Goal: Task Accomplishment & Management: Manage account settings

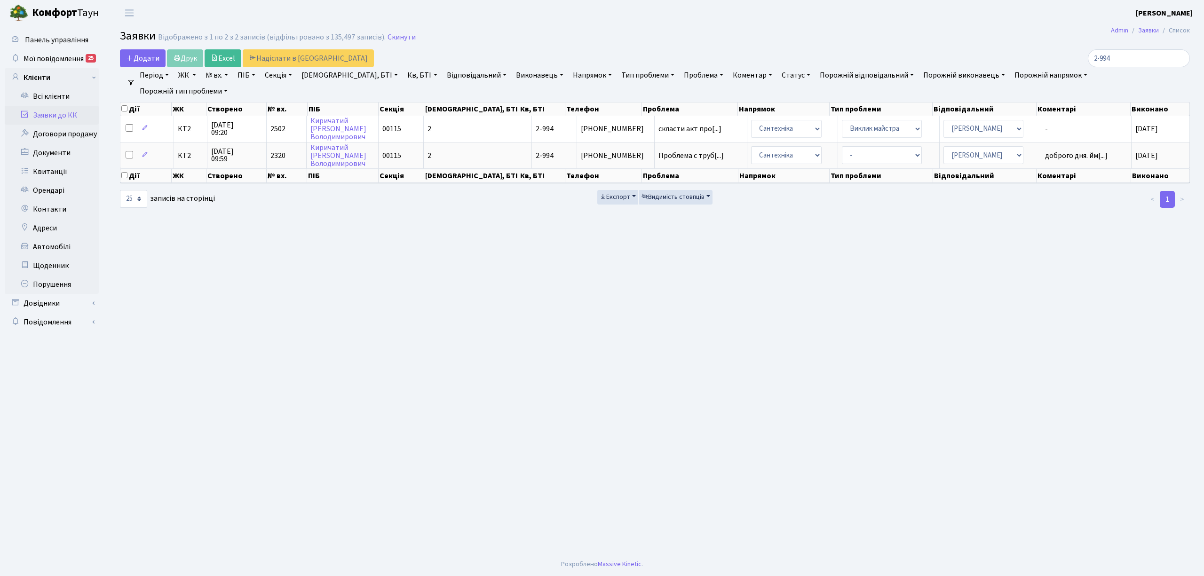
select select "25"
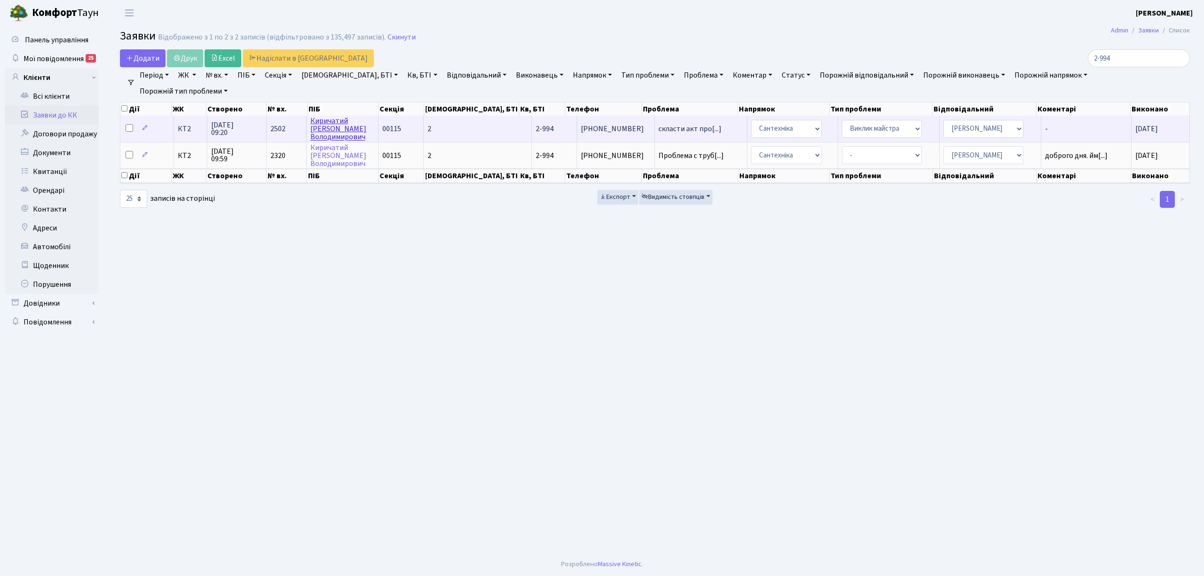
type input "2-994"
click at [352, 132] on link "Киричатий Іван Володимирович" at bounding box center [338, 129] width 56 height 26
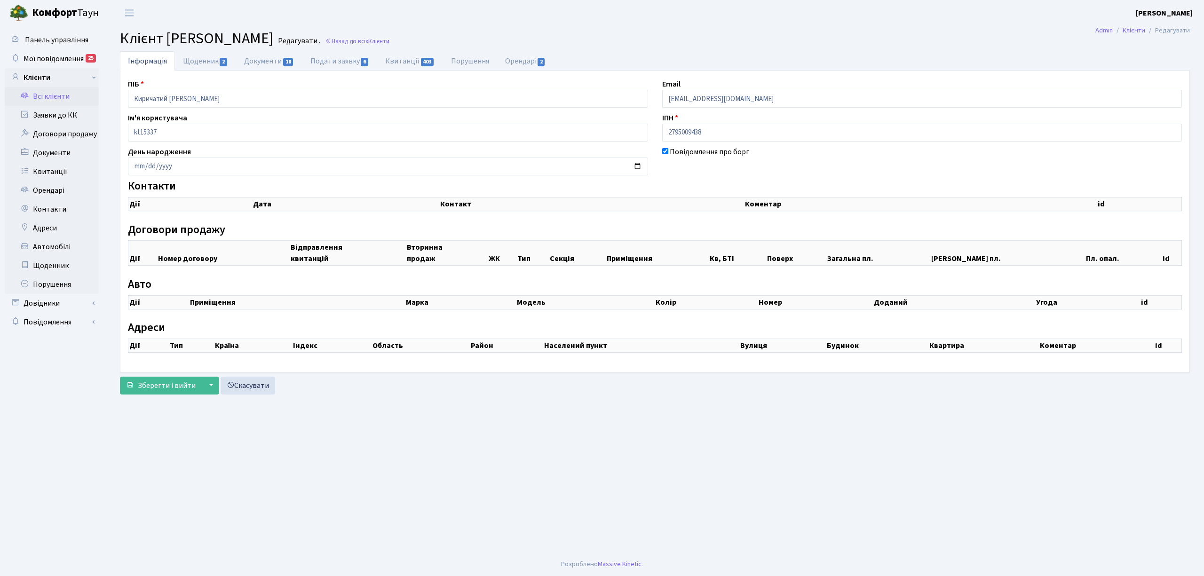
checkbox input "true"
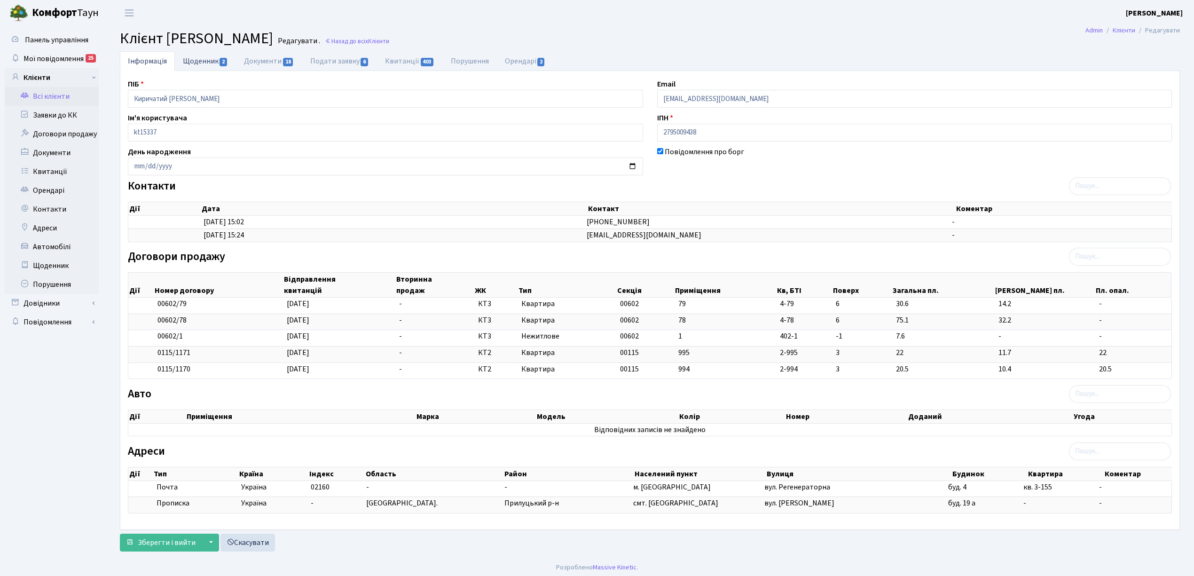
click at [213, 62] on link "Щоденник 2" at bounding box center [205, 60] width 61 height 19
select select "25"
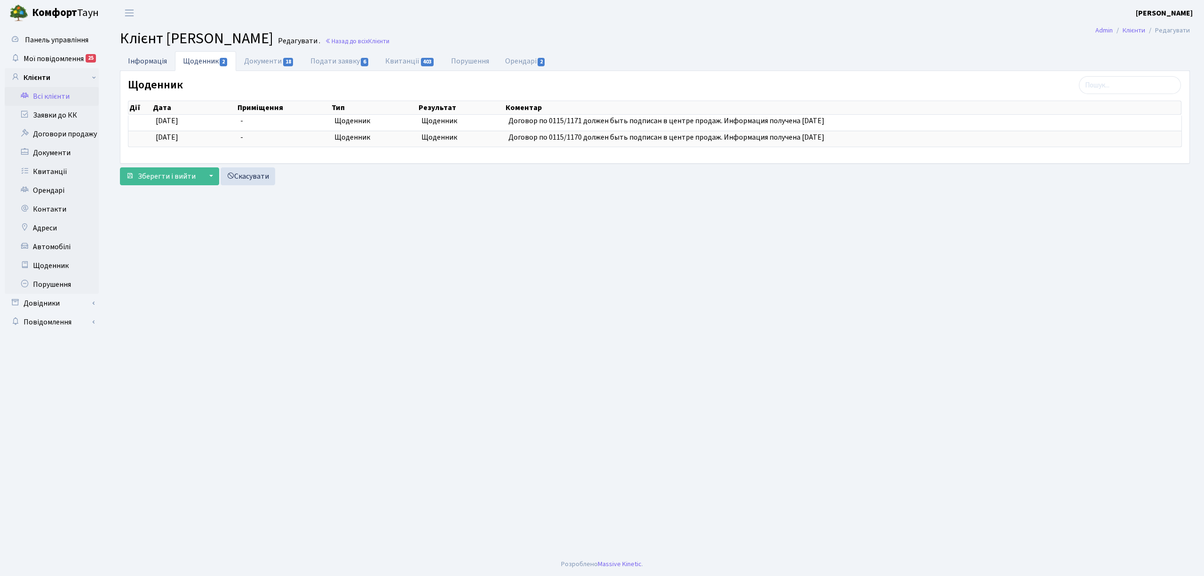
click at [150, 61] on link "Інформація" at bounding box center [147, 60] width 55 height 19
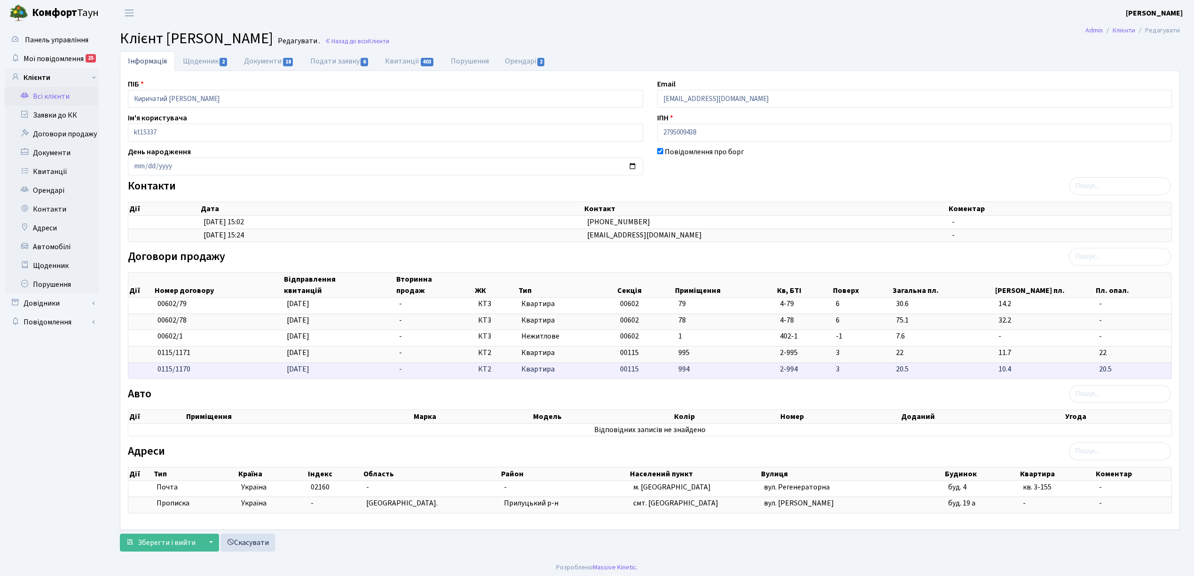
click at [691, 373] on td "994" at bounding box center [726, 370] width 102 height 16
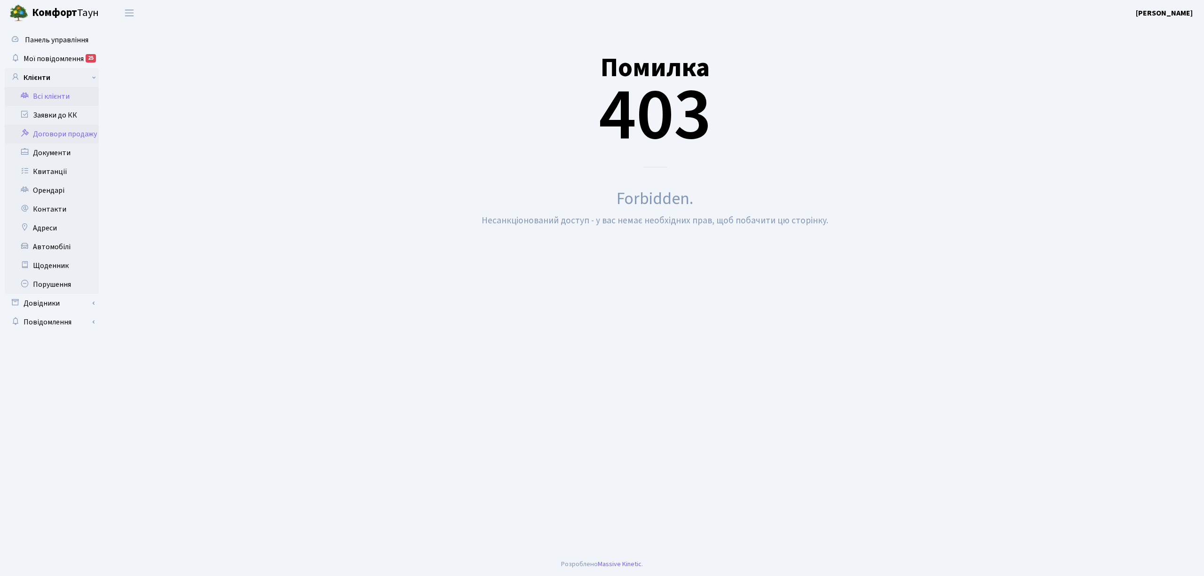
click at [57, 98] on link "Всі клієнти" at bounding box center [52, 96] width 94 height 19
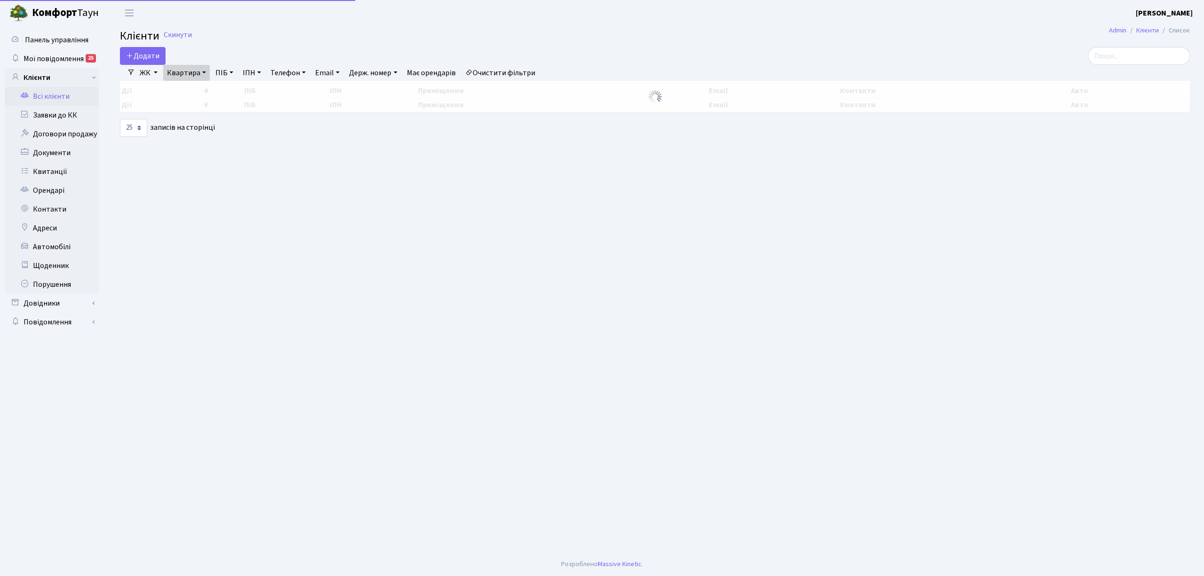
select select "25"
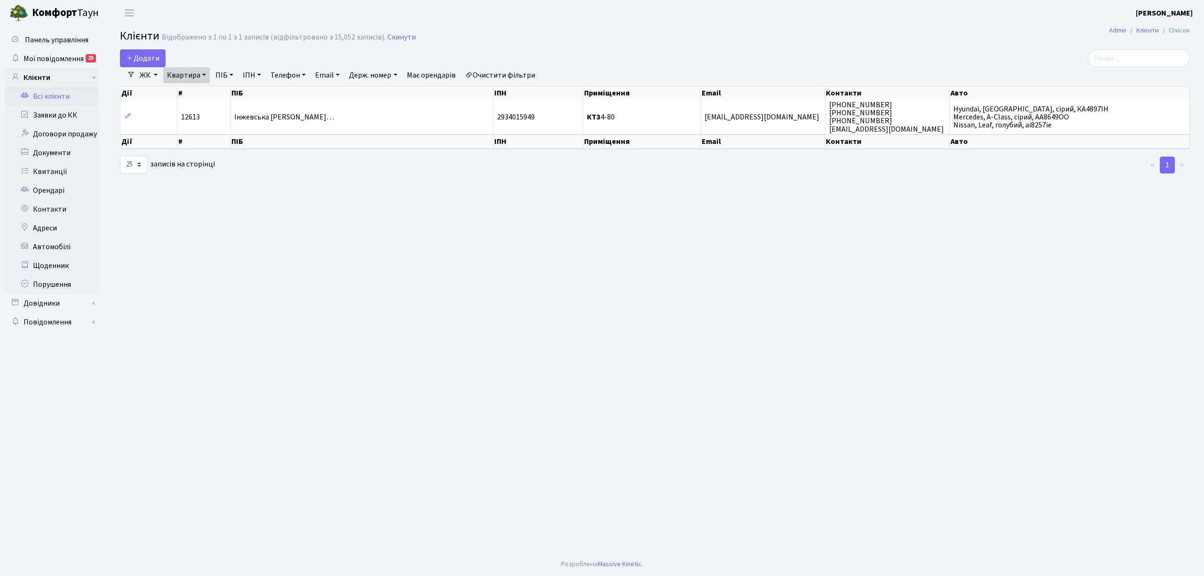
click at [506, 73] on link "Очистити фільтри" at bounding box center [500, 75] width 78 height 16
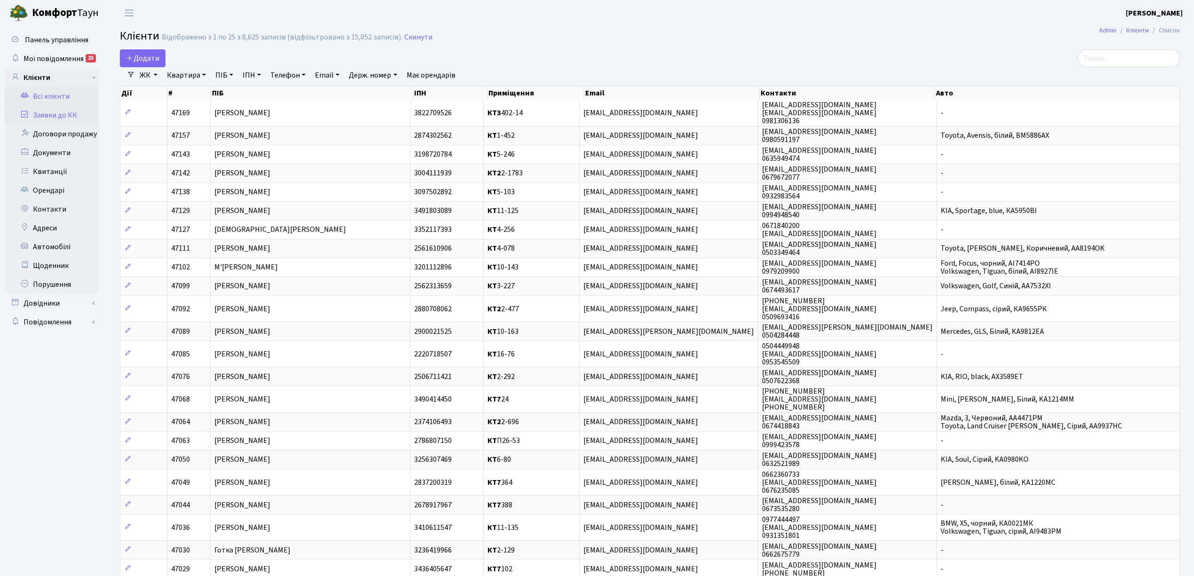
click at [66, 111] on link "Заявки до КК" at bounding box center [52, 115] width 94 height 19
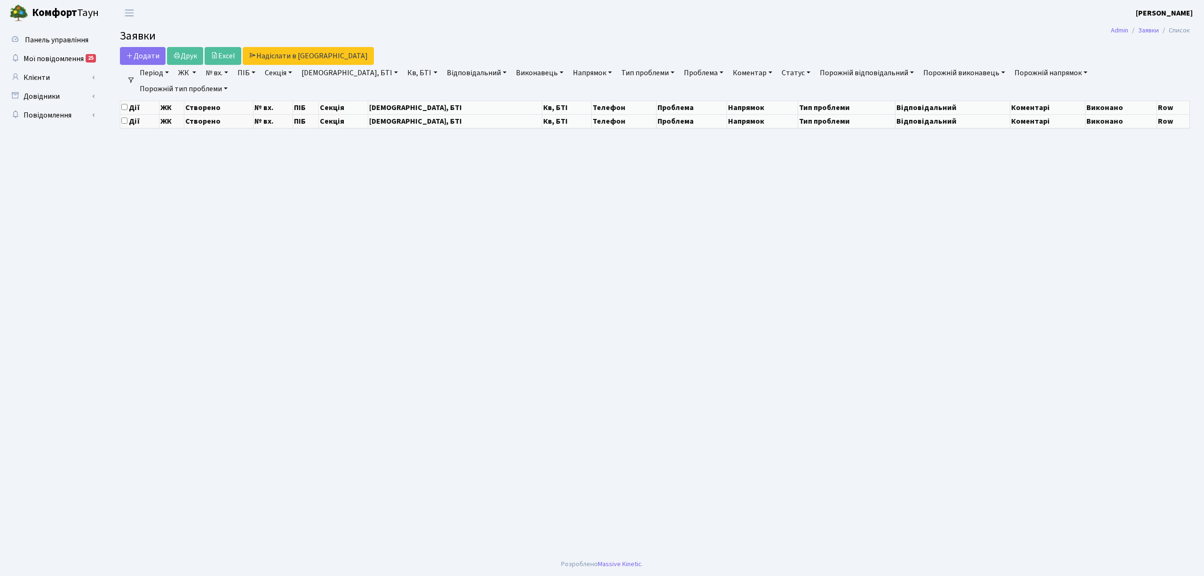
select select "25"
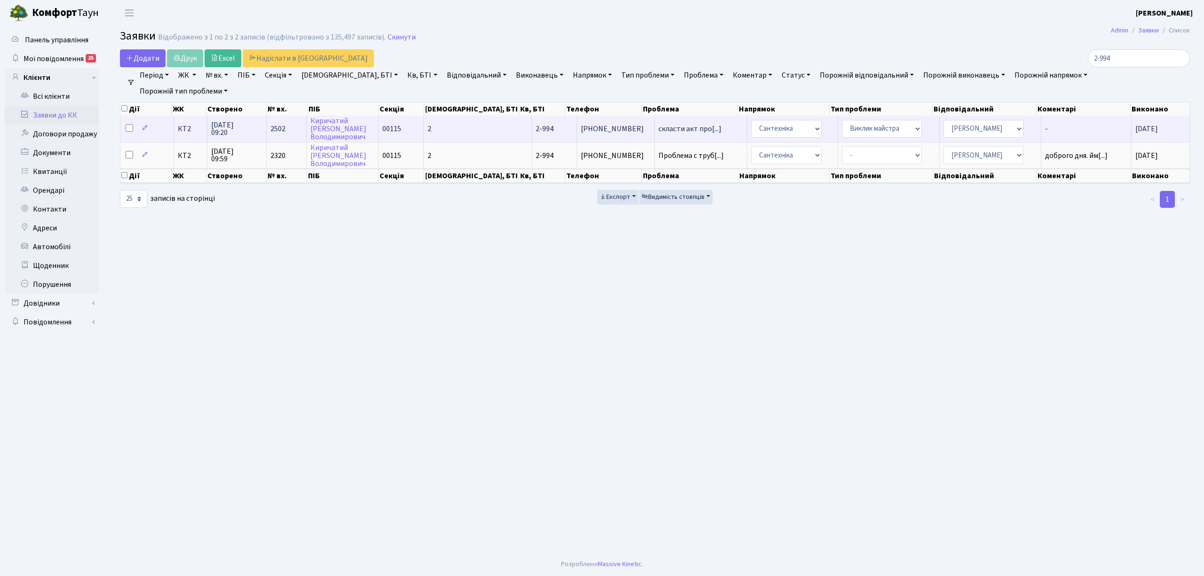
click at [456, 132] on td "2" at bounding box center [478, 129] width 108 height 26
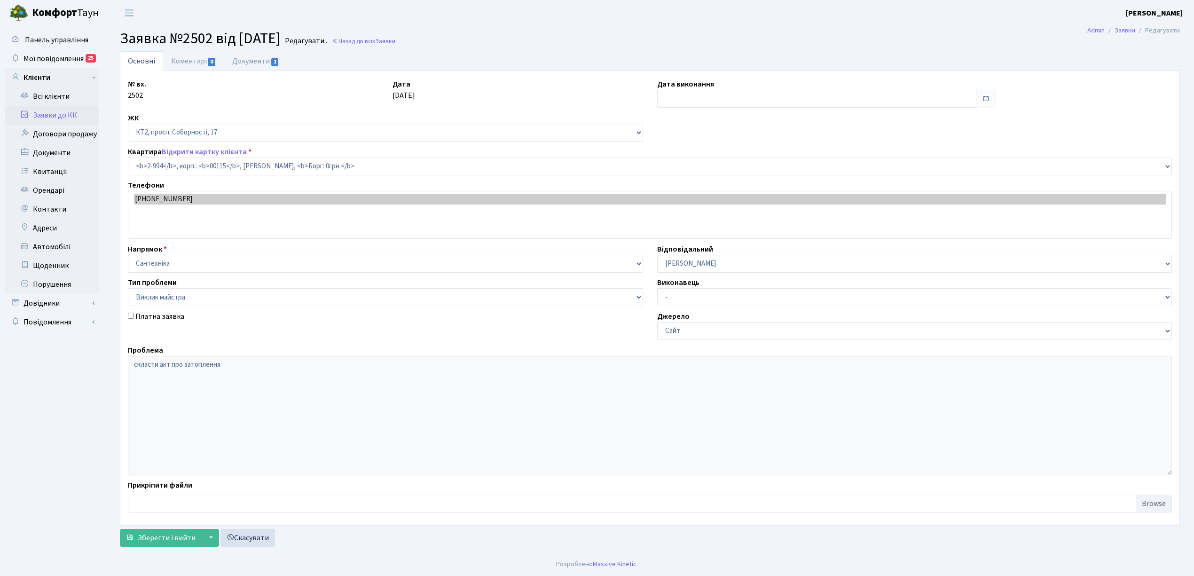
select select "12605"
select select "29"
type input "[DATE]"
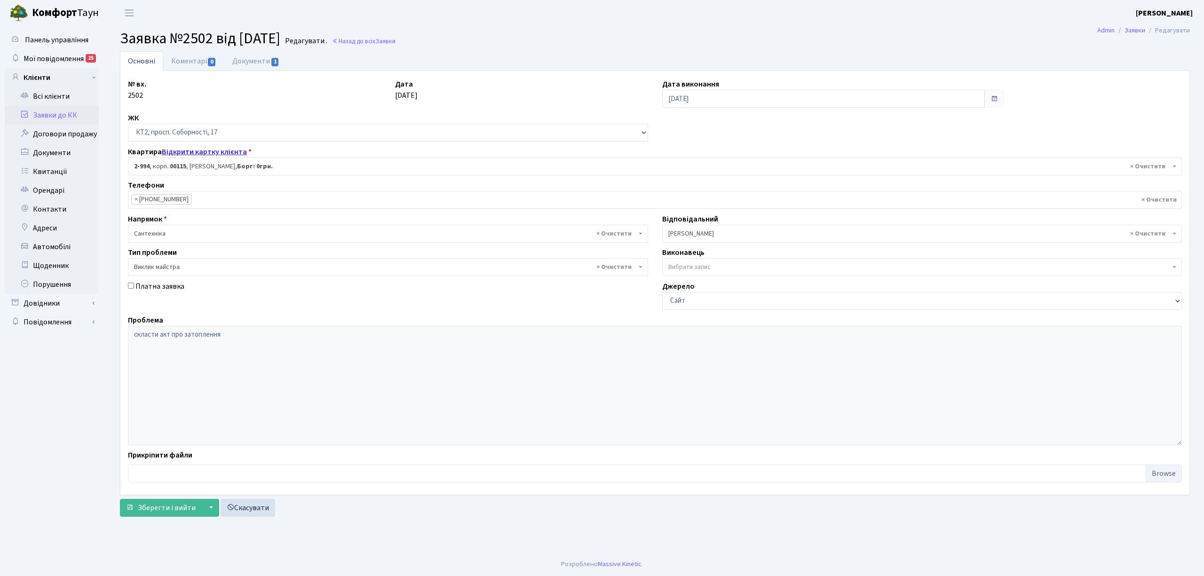
click at [177, 152] on link "Відкрити картку клієнта" at bounding box center [204, 152] width 85 height 10
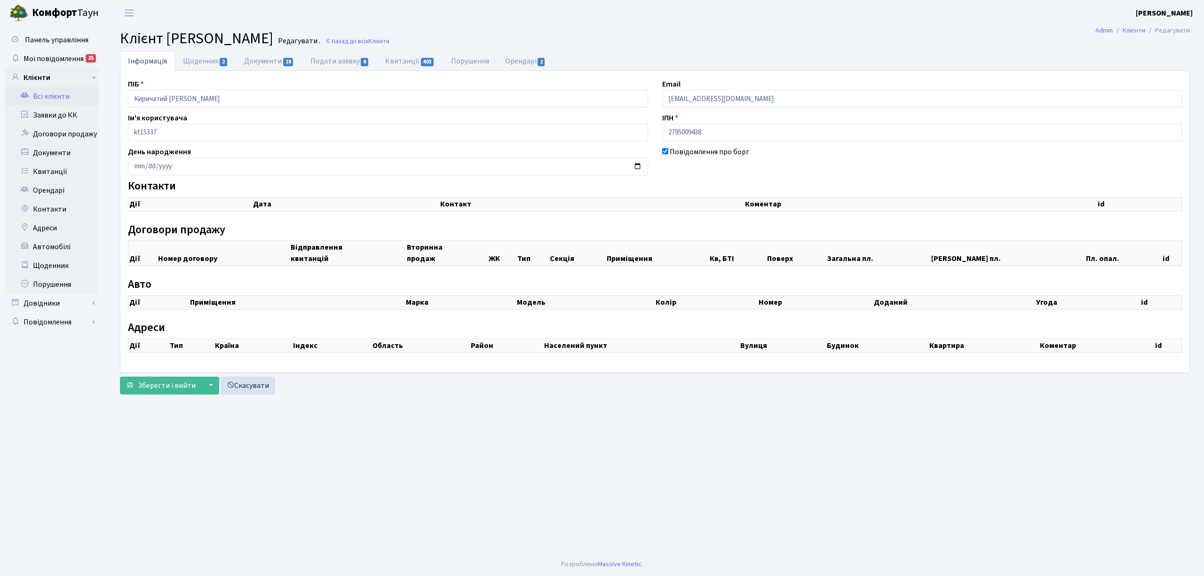
checkbox input "true"
select select "25"
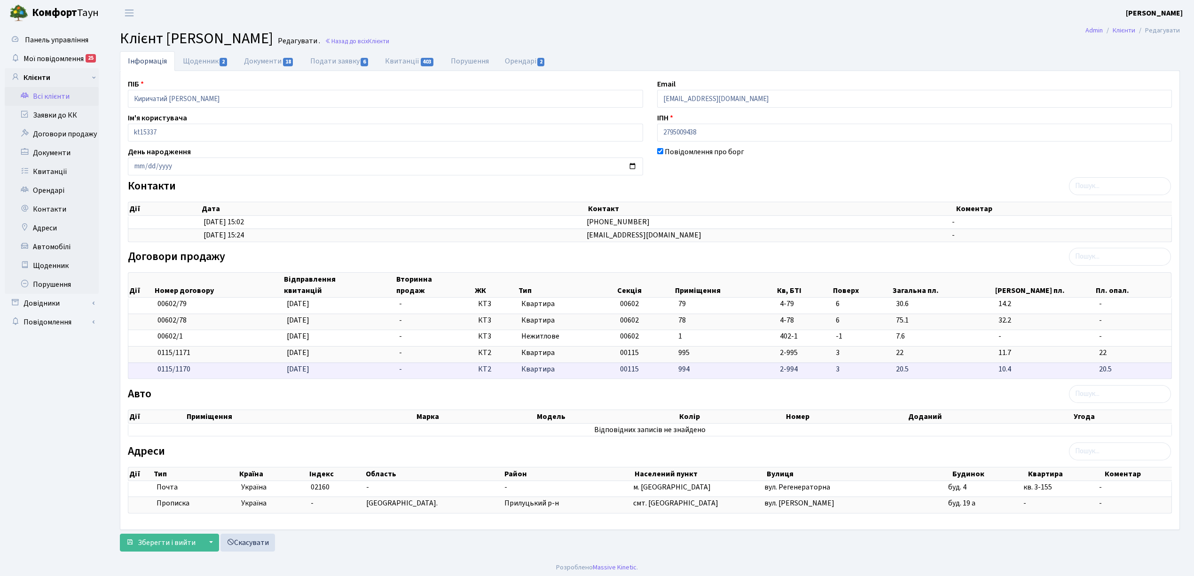
click at [670, 377] on td "00115" at bounding box center [645, 370] width 58 height 16
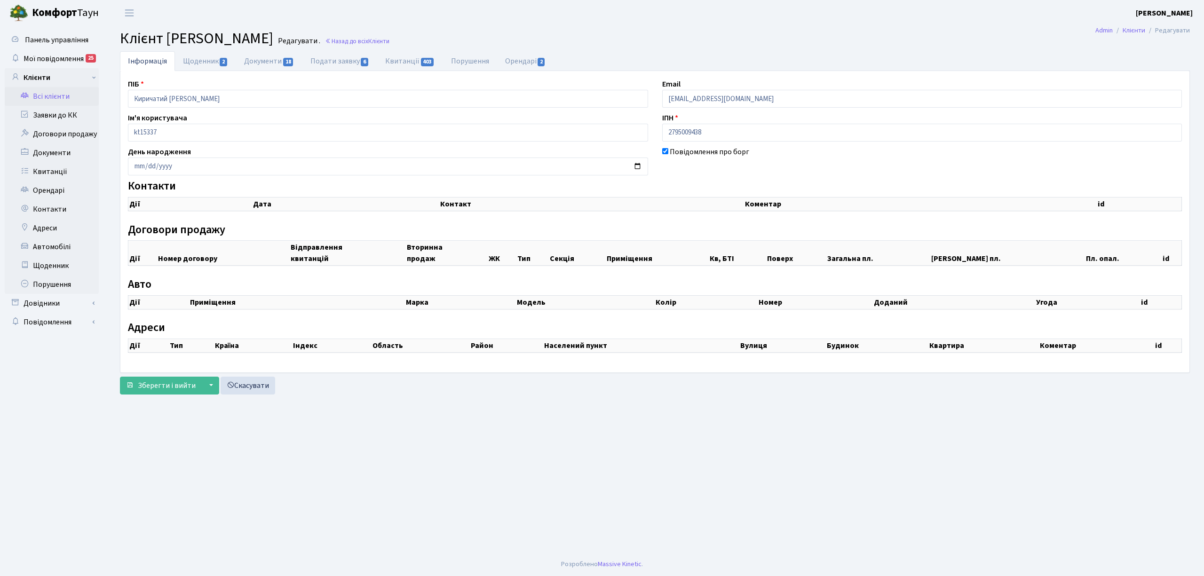
checkbox input "true"
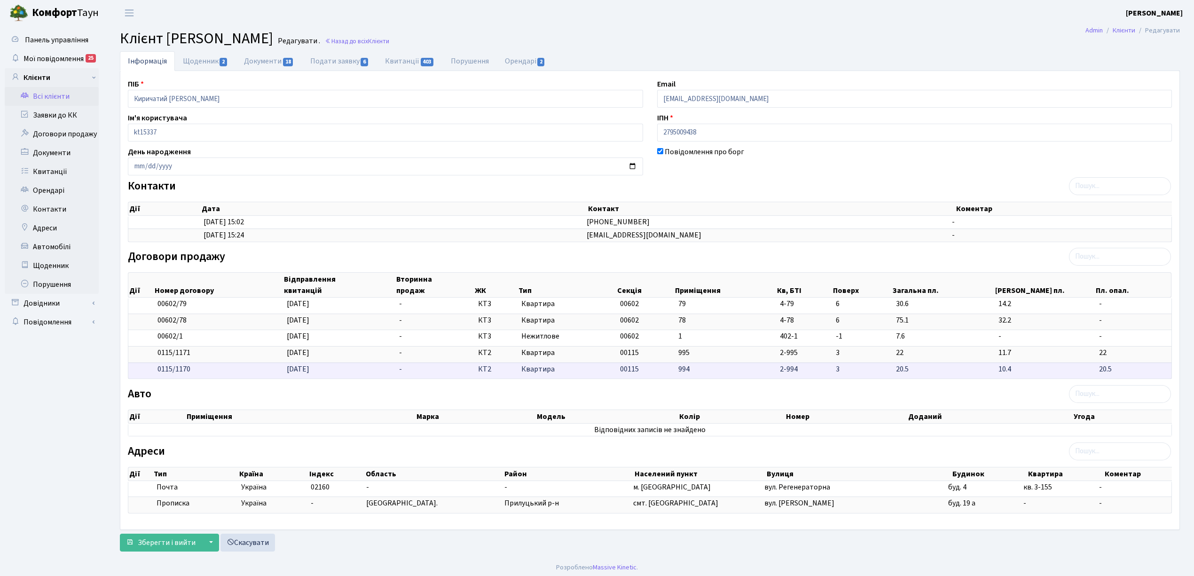
click at [617, 372] on td "00115" at bounding box center [645, 370] width 58 height 16
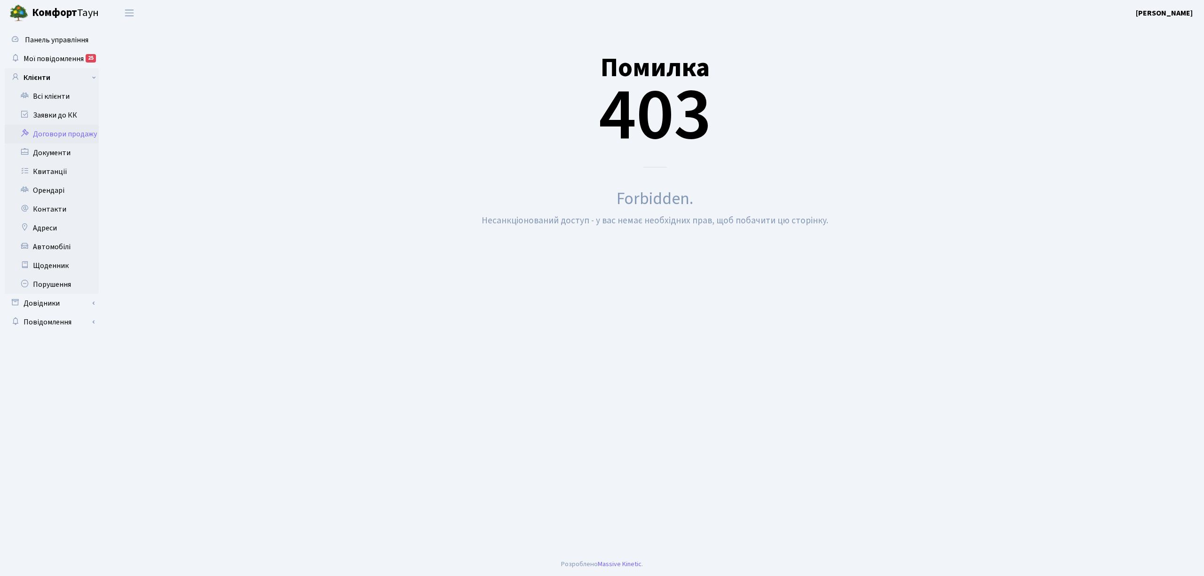
click at [70, 136] on link "Договори продажу" at bounding box center [52, 134] width 94 height 19
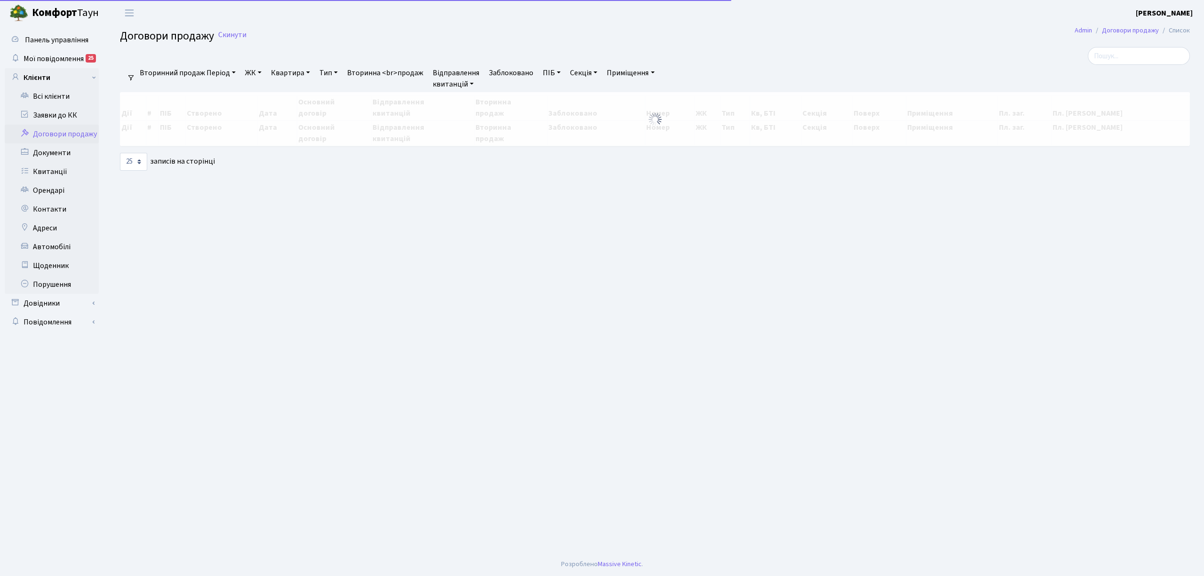
select select "25"
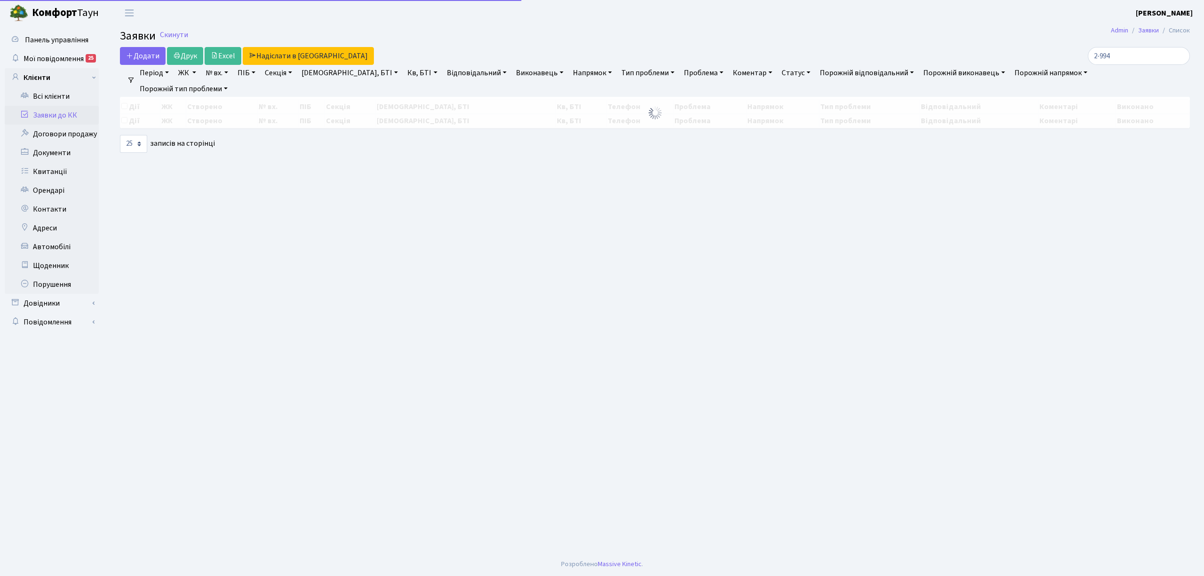
select select "25"
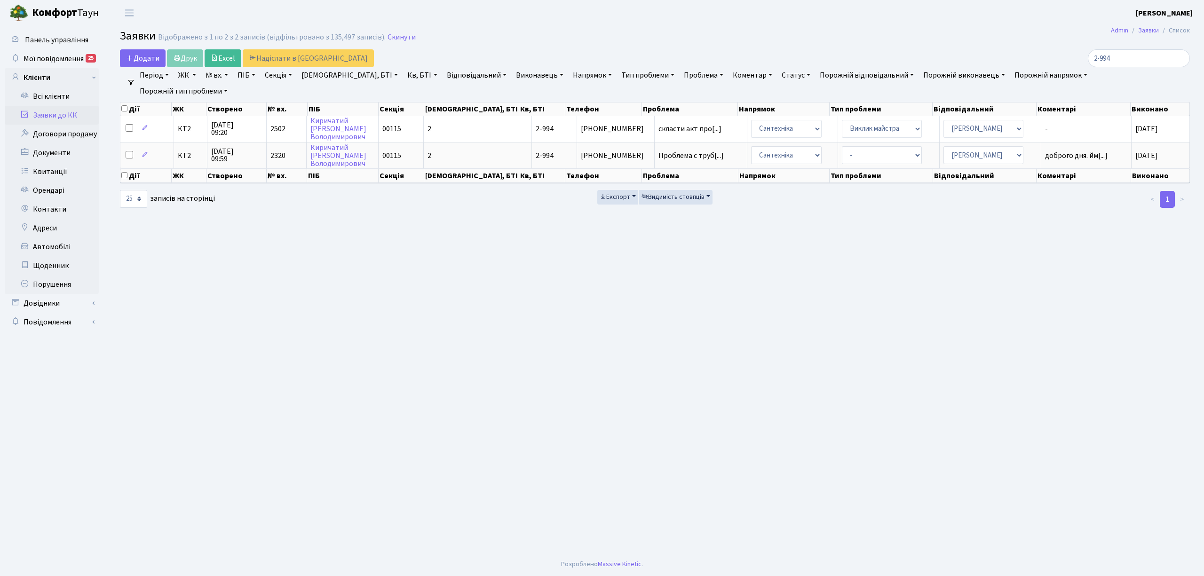
drag, startPoint x: 673, startPoint y: 155, endPoint x: 554, endPoint y: 182, distance: 122.6
click at [577, 182] on div "Дії ЖК Створено № вх. ПІБ Секція Буд., БТІ Кв, БТІ Телефон Проблема Напрямок Ти…" at bounding box center [655, 142] width 1070 height 87
click at [184, 144] on td "КТ2" at bounding box center [190, 155] width 33 height 26
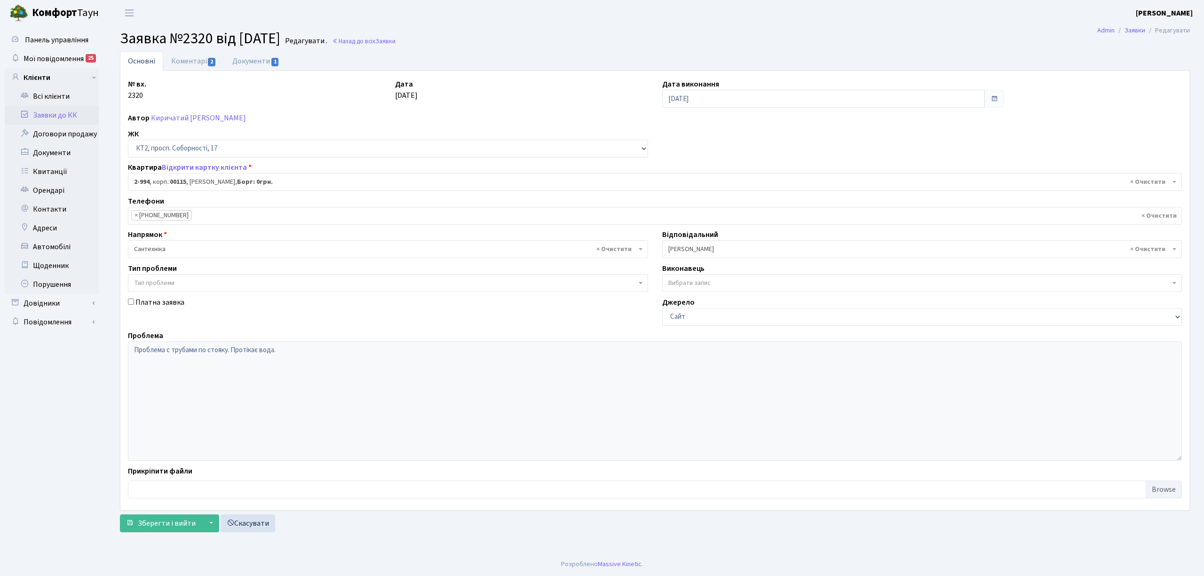
select select "12605"
click at [207, 163] on link "Відкрити картку клієнта" at bounding box center [204, 167] width 85 height 10
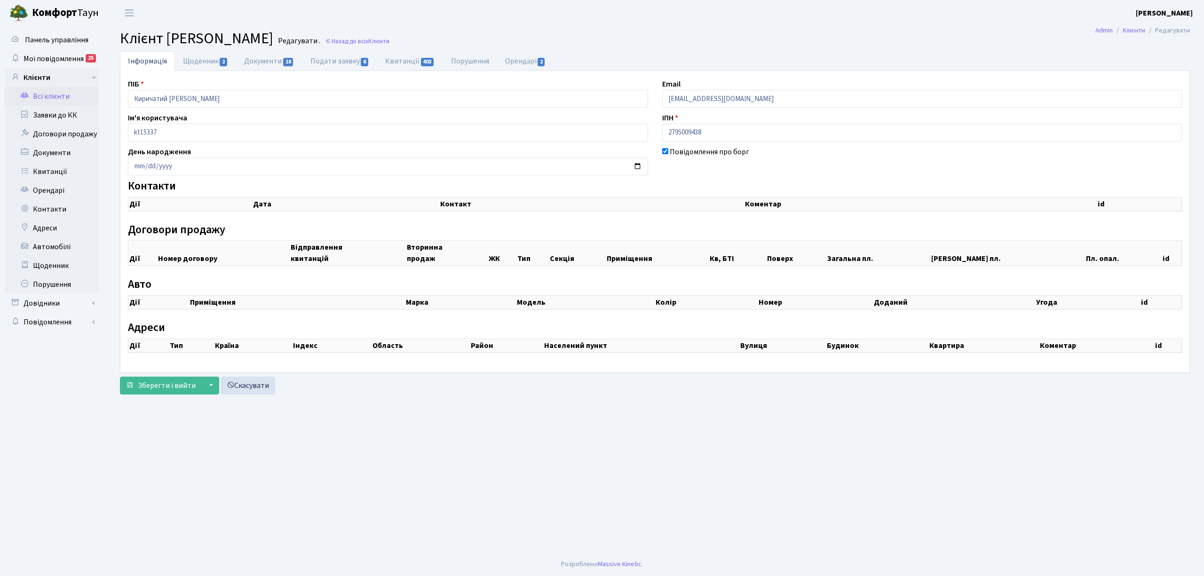
checkbox input "true"
select select "25"
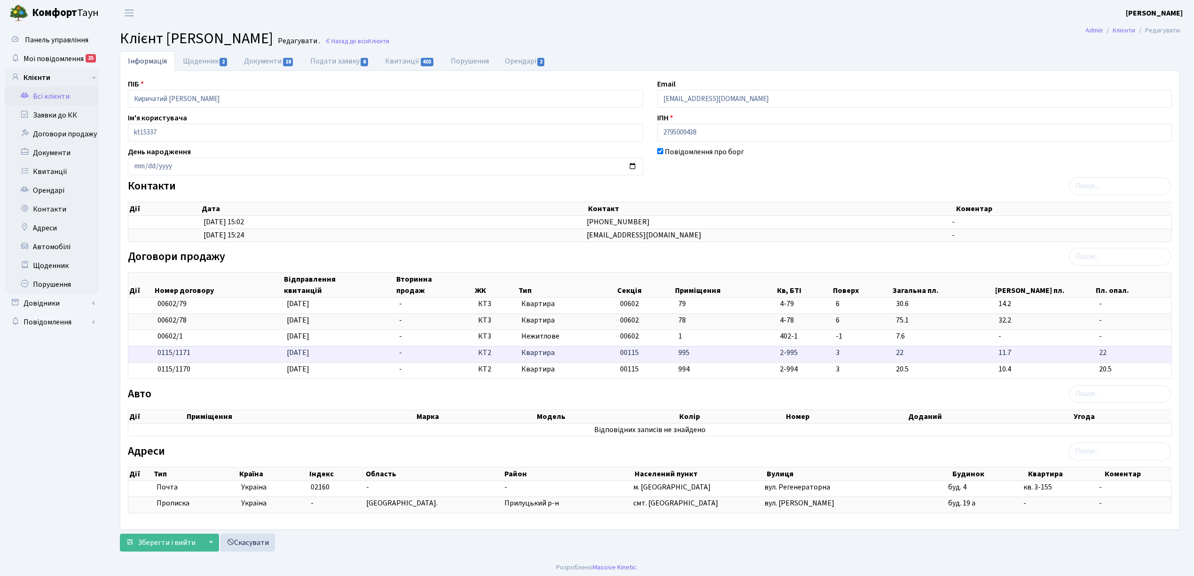
click at [572, 354] on span "Квартира" at bounding box center [566, 352] width 91 height 11
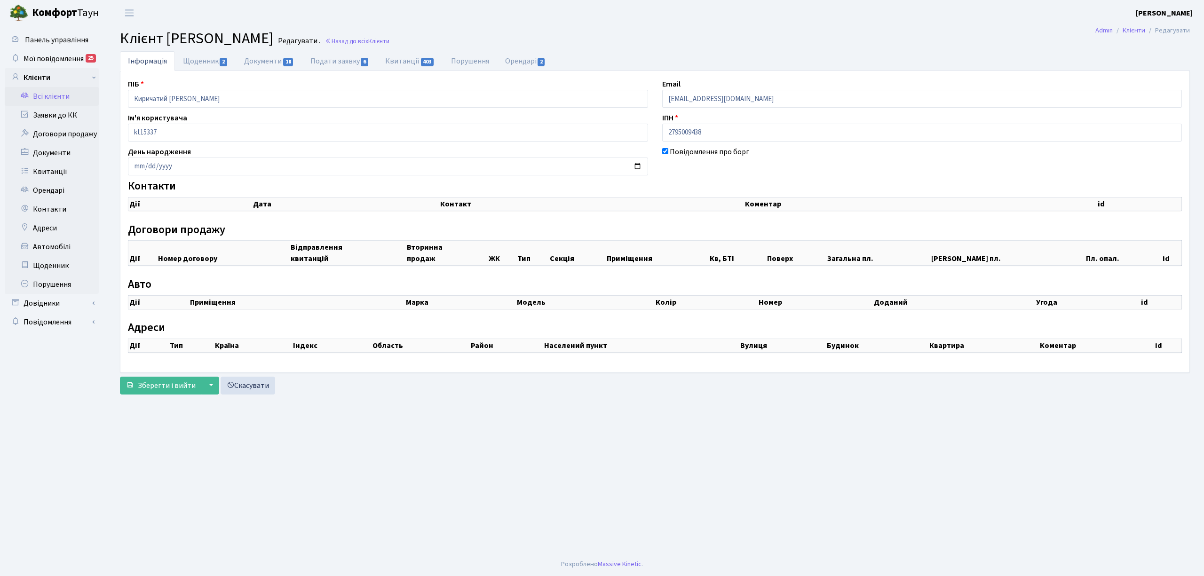
checkbox input "true"
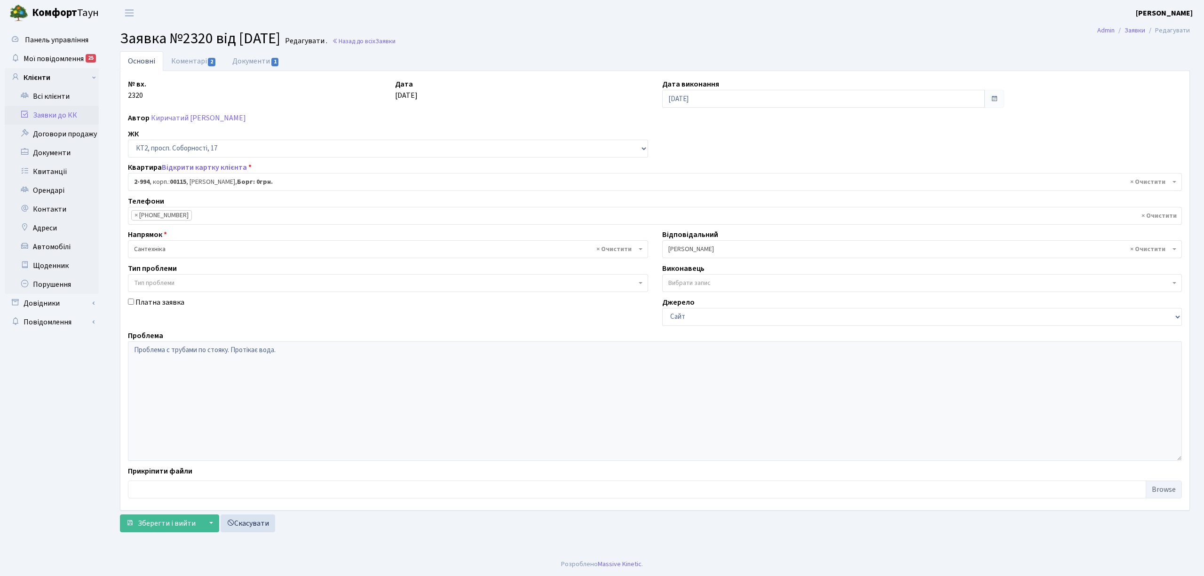
select select "12605"
click at [66, 115] on link "Заявки до КК" at bounding box center [52, 115] width 94 height 19
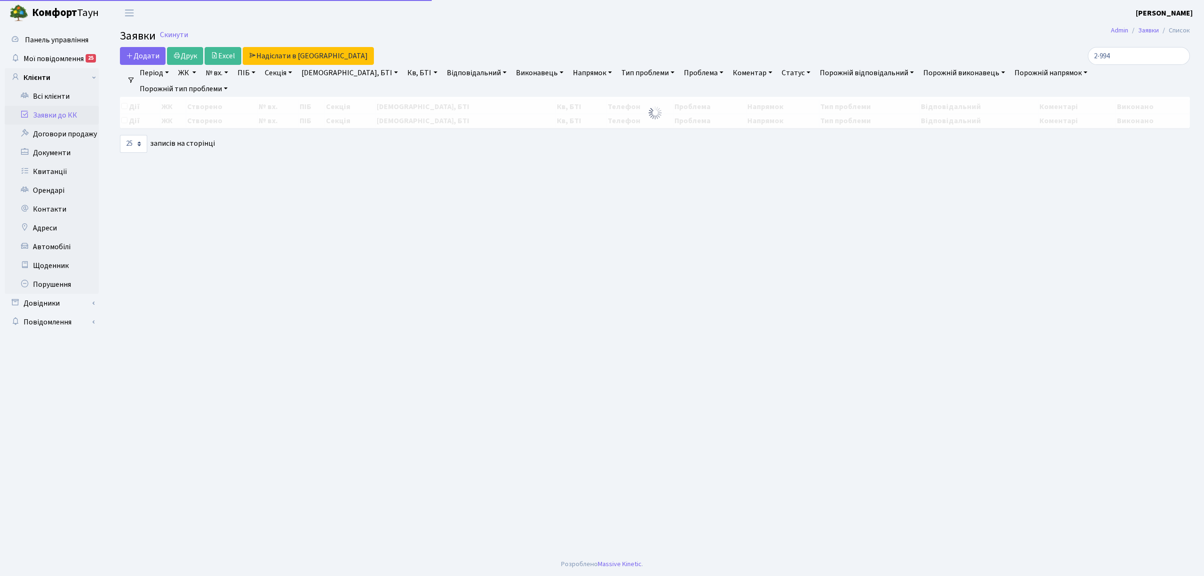
select select "25"
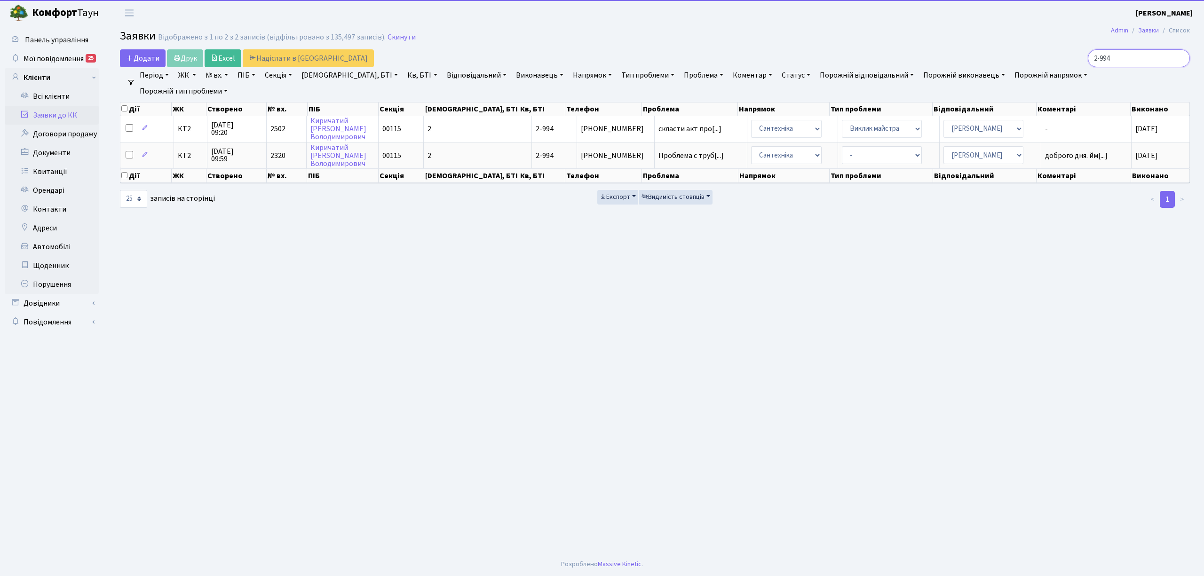
click at [1140, 50] on input "2-994" at bounding box center [1138, 58] width 102 height 18
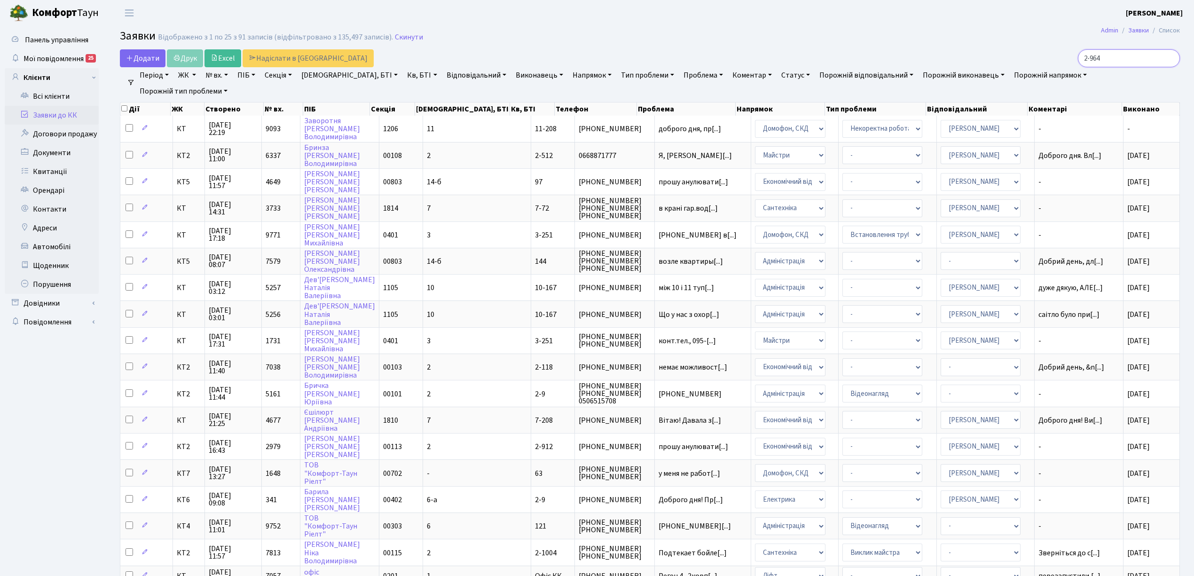
type input "2-964"
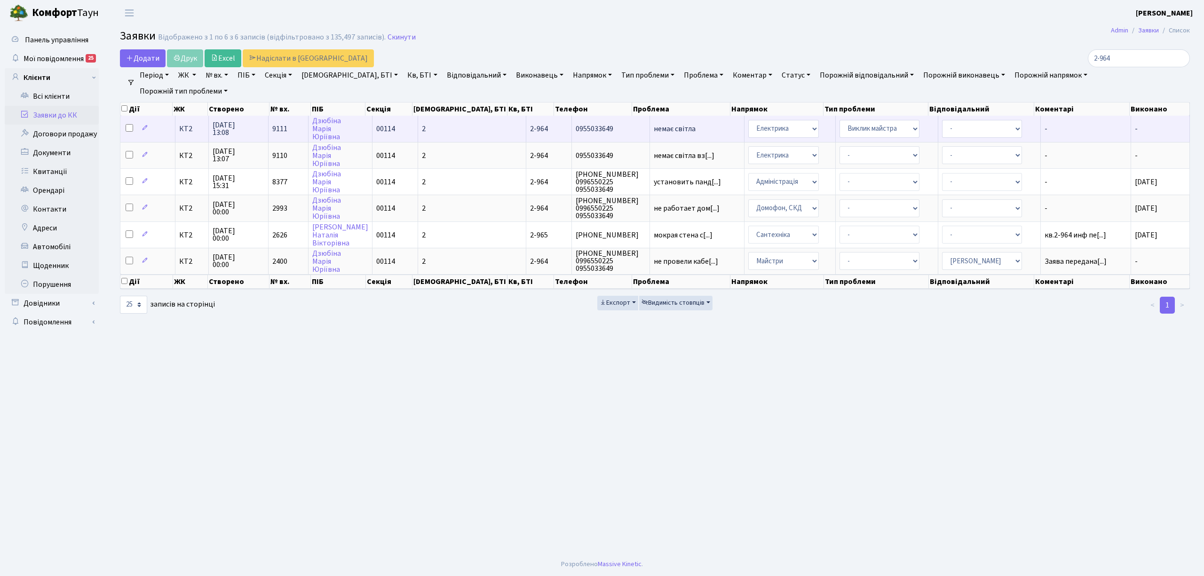
click at [193, 128] on span "КТ2" at bounding box center [192, 129] width 26 height 8
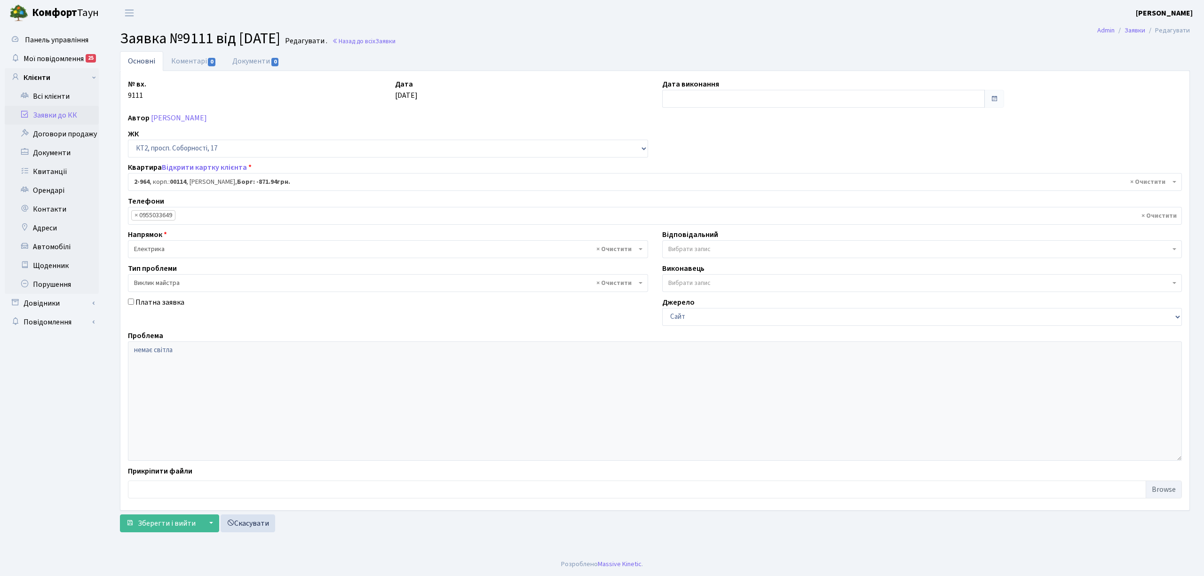
select select "16016"
select select "29"
click at [219, 168] on link "Відкрити картку клієнта" at bounding box center [204, 167] width 85 height 10
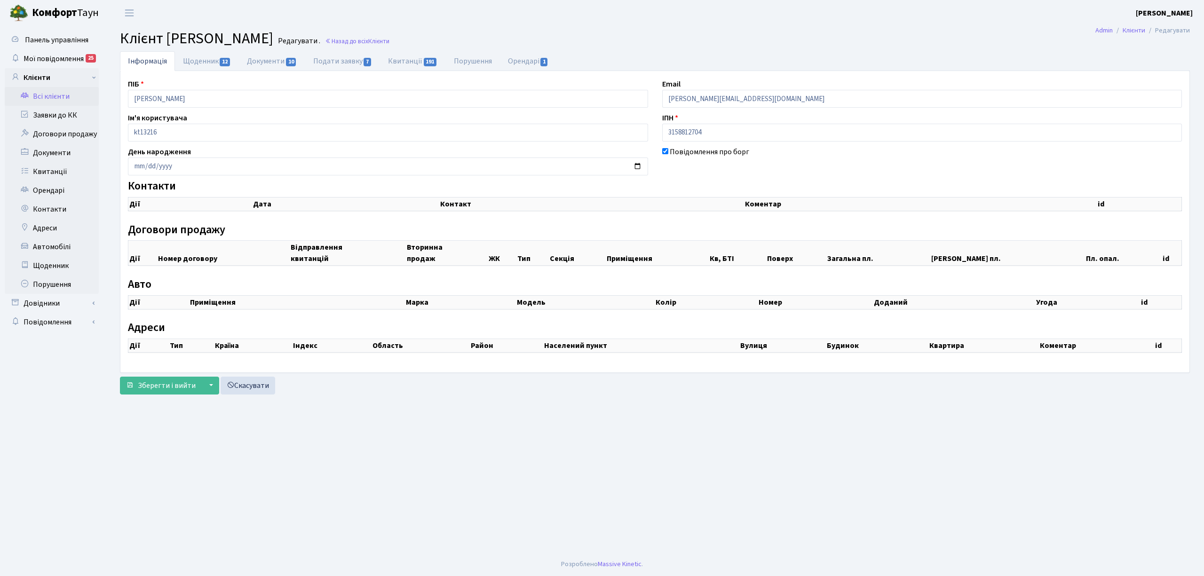
checkbox input "true"
select select "25"
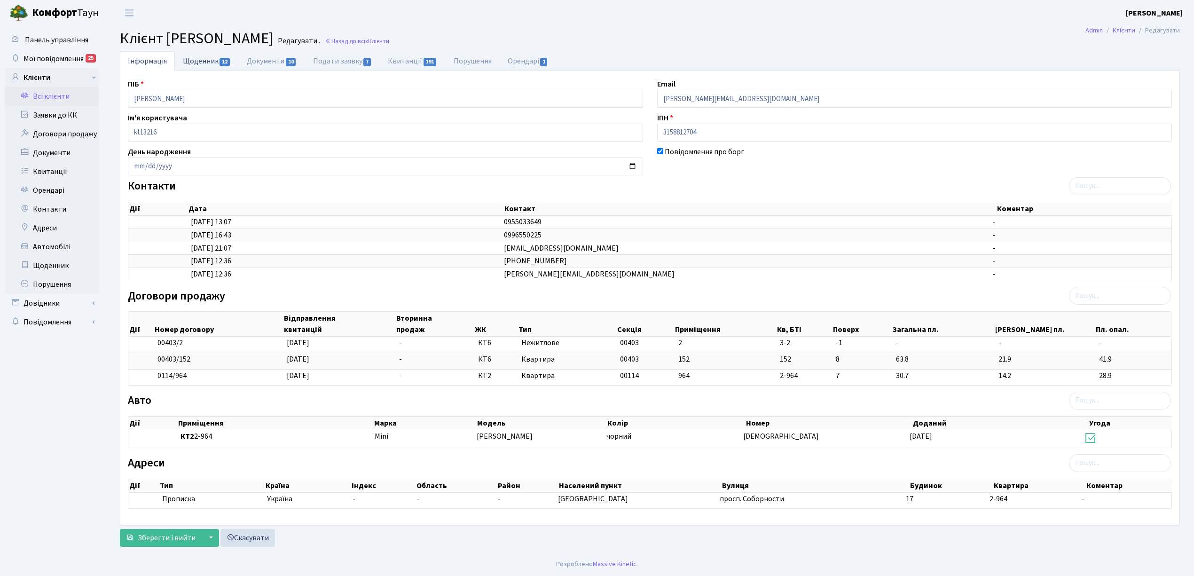
click at [212, 61] on link "Щоденник 12" at bounding box center [207, 60] width 64 height 19
select select "25"
